Goal: Check status: Check status

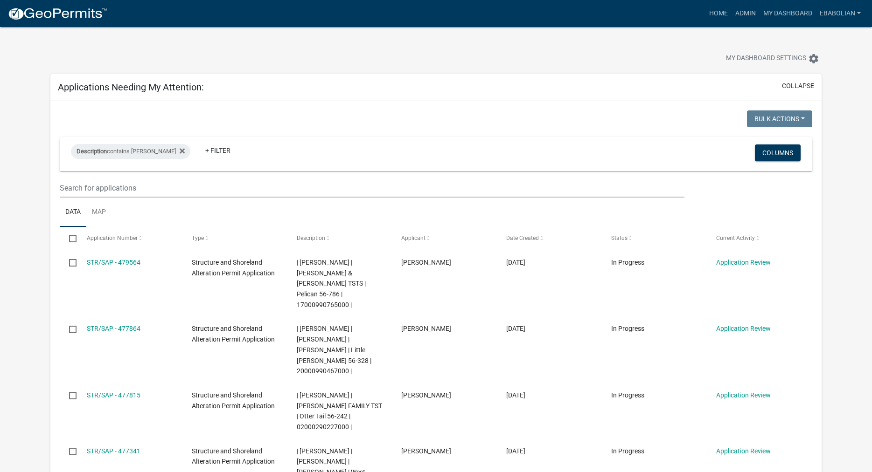
select select "3: 100"
click at [742, 12] on link "Admin" at bounding box center [745, 14] width 28 height 18
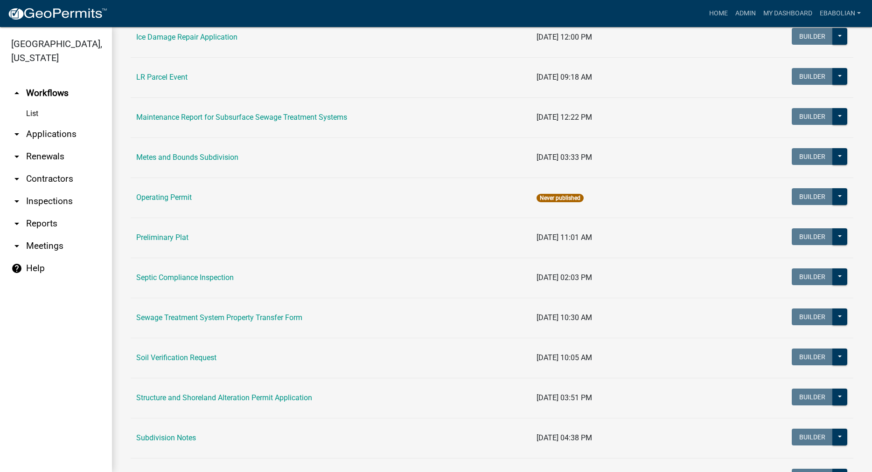
scroll to position [319, 0]
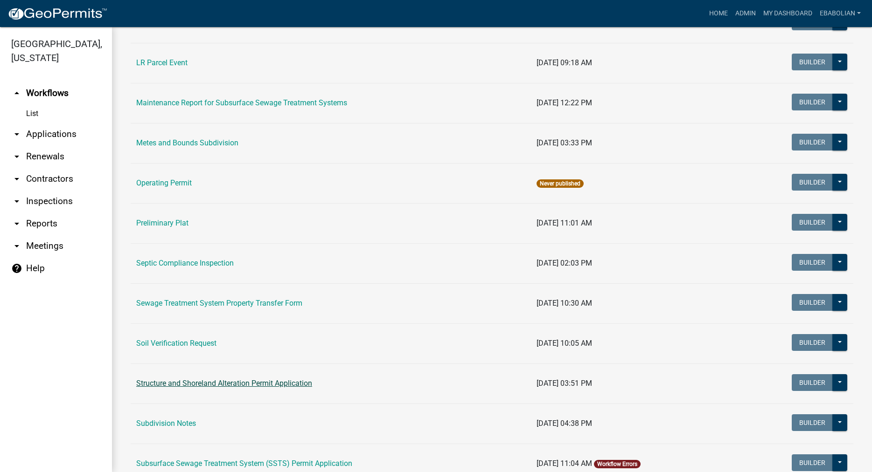
click at [189, 385] on link "Structure and Shoreland Alteration Permit Application" at bounding box center [224, 383] width 176 height 9
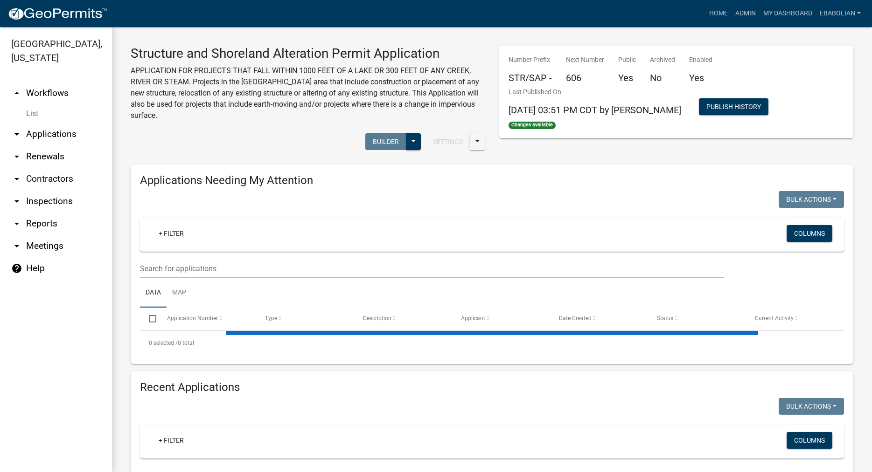
select select "3: 100"
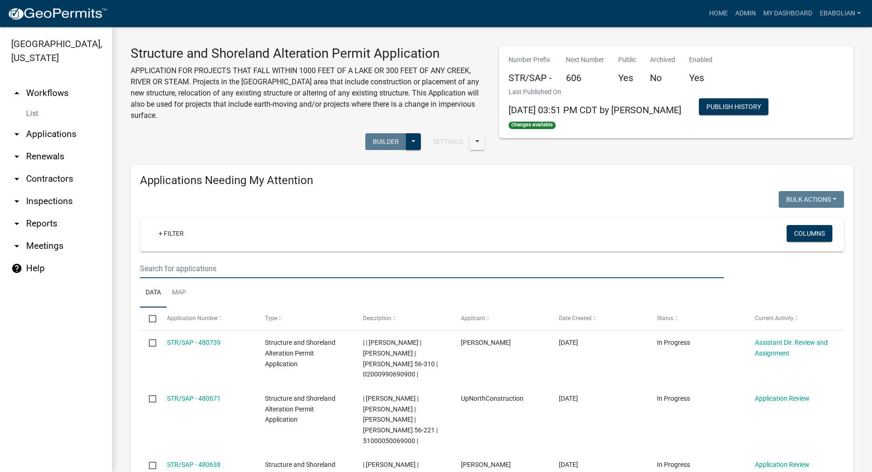
click at [170, 269] on input "text" at bounding box center [432, 268] width 584 height 19
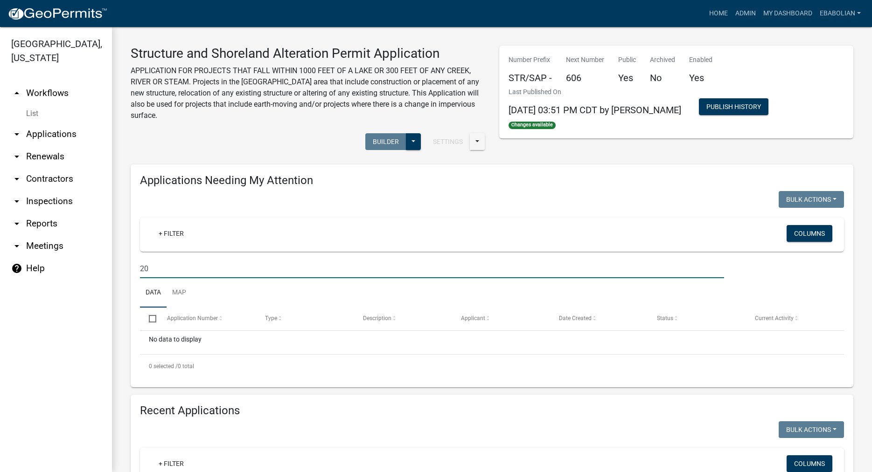
type input "2"
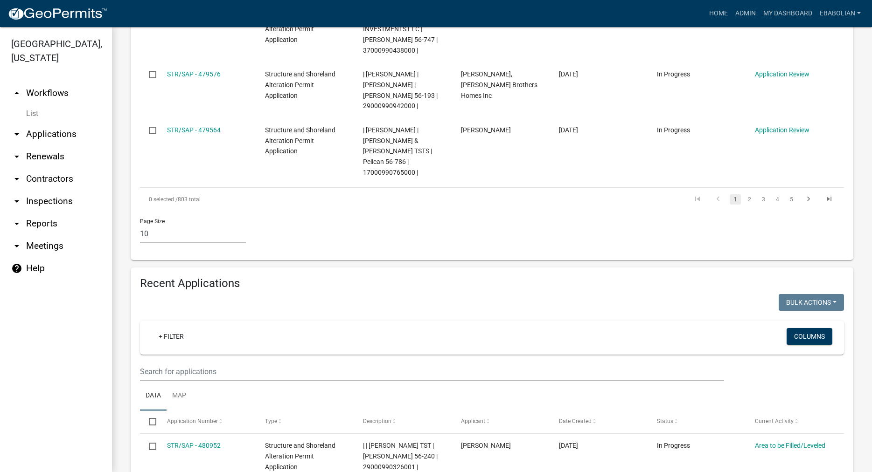
scroll to position [744, 0]
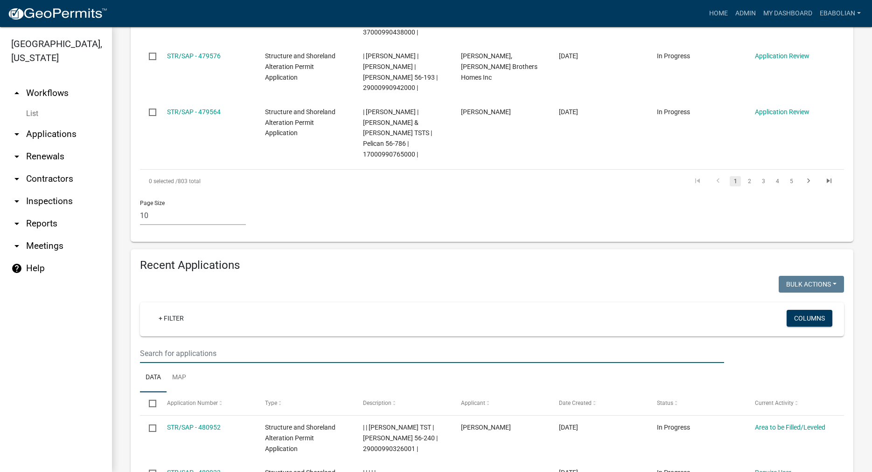
click at [171, 344] on input "text" at bounding box center [432, 353] width 584 height 19
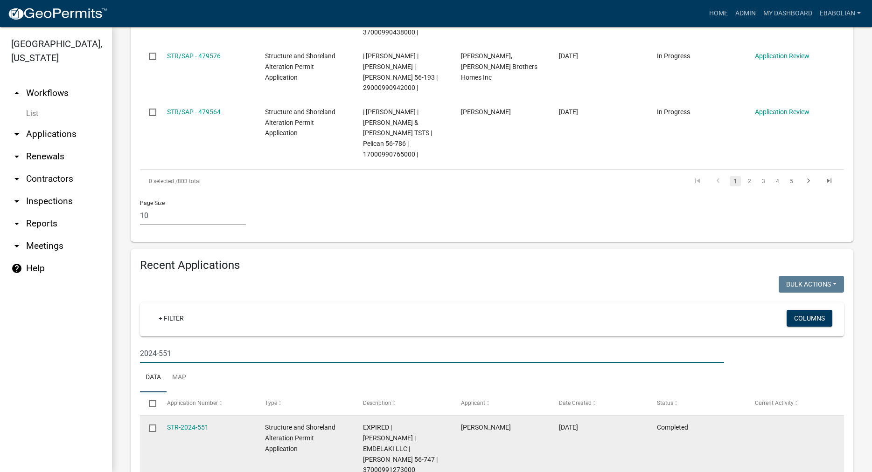
scroll to position [745, 0]
type input "2024-551"
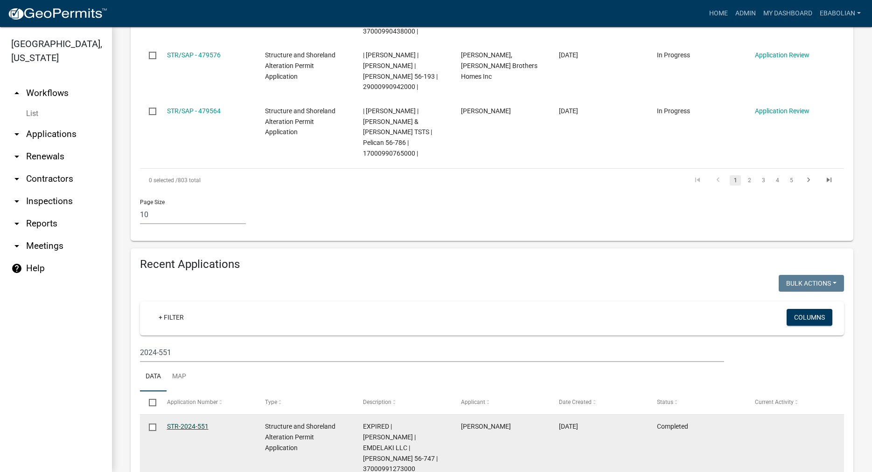
click at [188, 423] on link "STR-2024-551" at bounding box center [188, 426] width 42 height 7
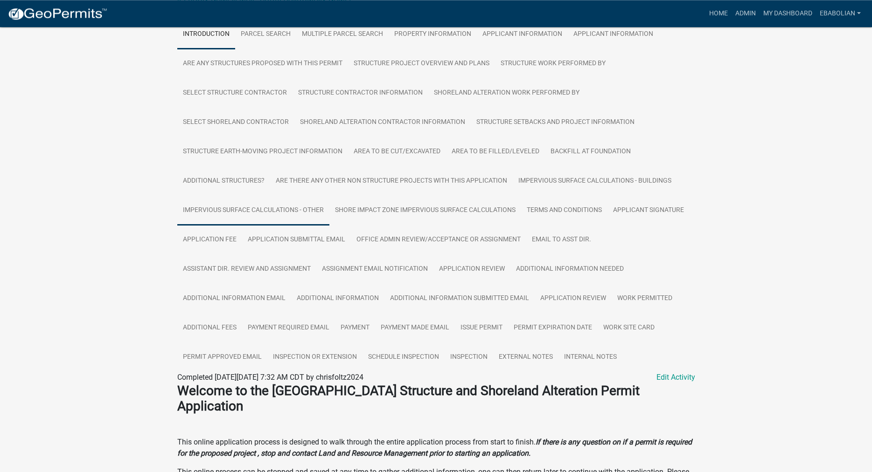
scroll to position [238, 0]
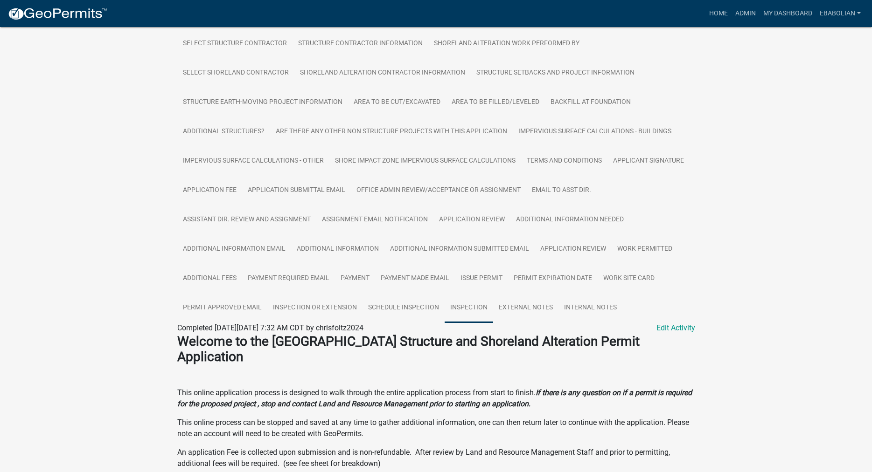
click at [470, 310] on link "Inspection" at bounding box center [468, 308] width 48 height 30
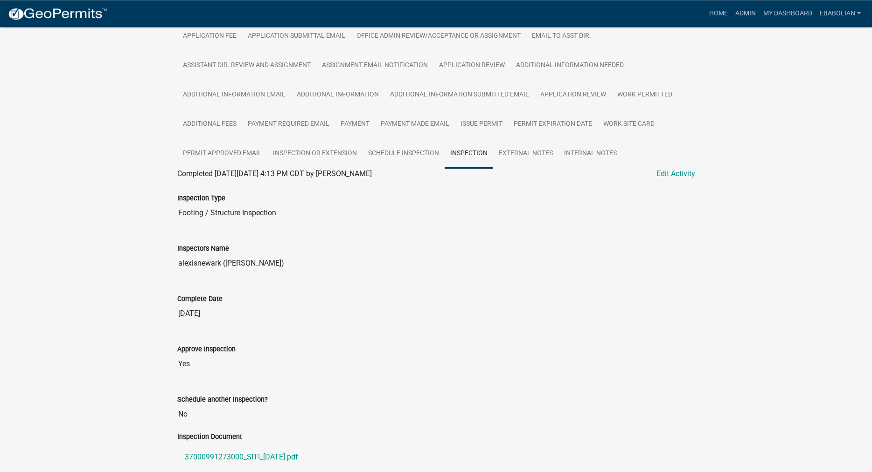
scroll to position [460, 0]
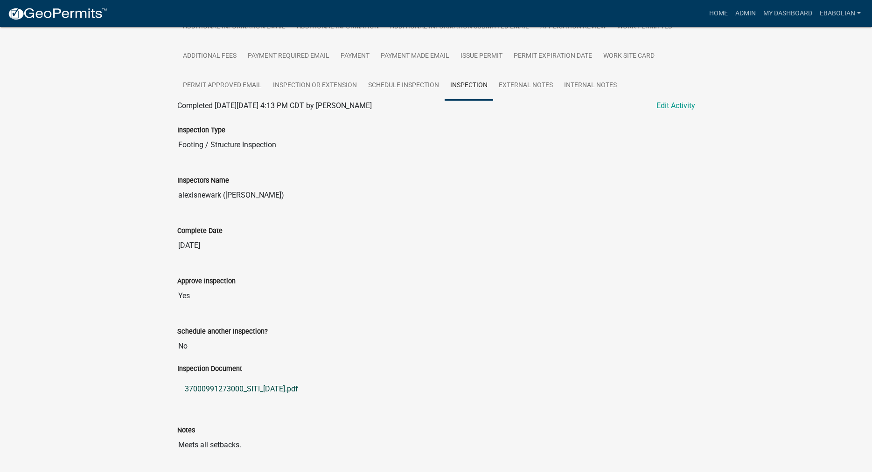
click at [240, 391] on link "37000991273000_SITI_[DATE].pdf" at bounding box center [436, 389] width 518 height 22
